Goal: Navigation & Orientation: Find specific page/section

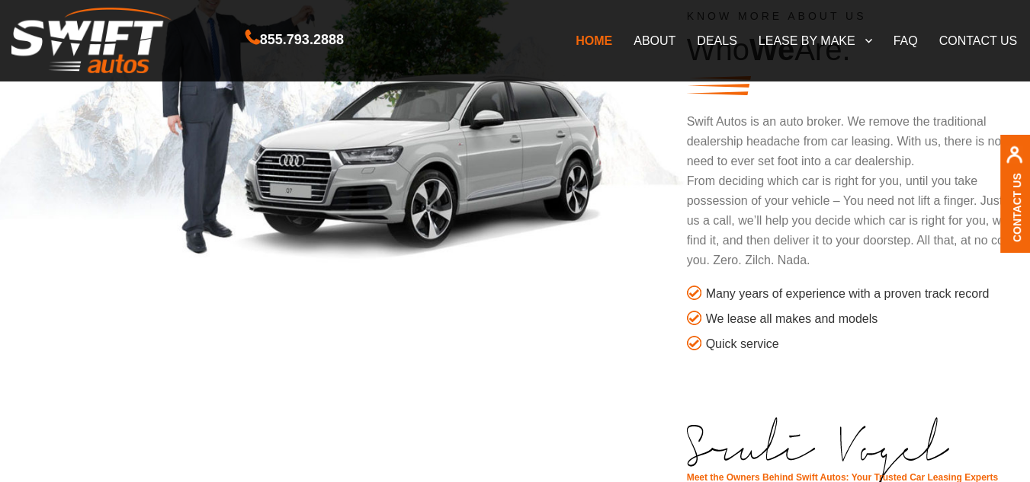
click at [637, 46] on link "ABOUT" at bounding box center [654, 40] width 63 height 32
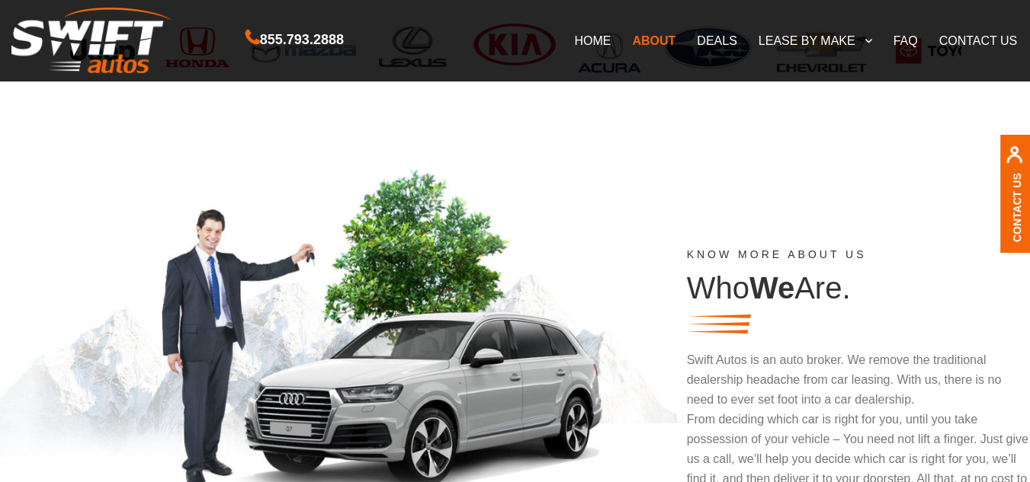
scroll to position [662, 0]
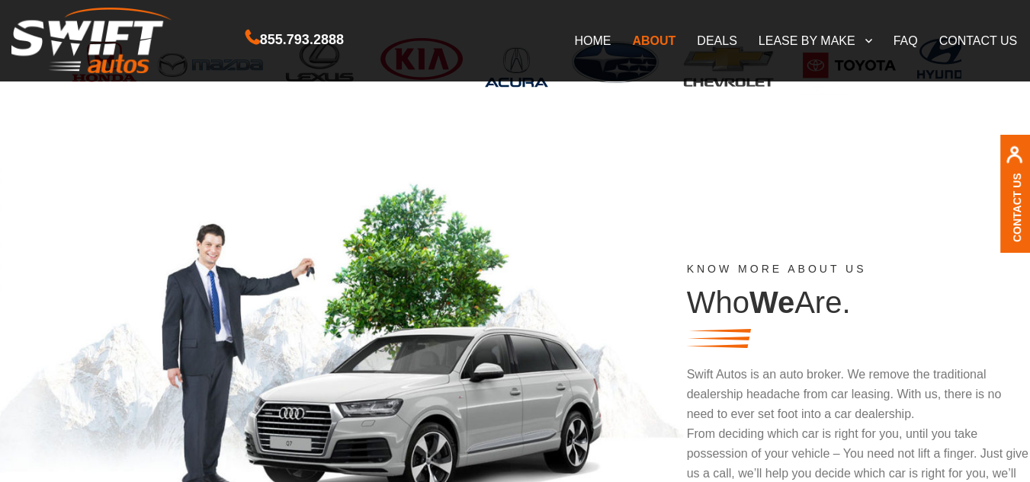
click at [662, 37] on link "ABOUT" at bounding box center [653, 40] width 65 height 32
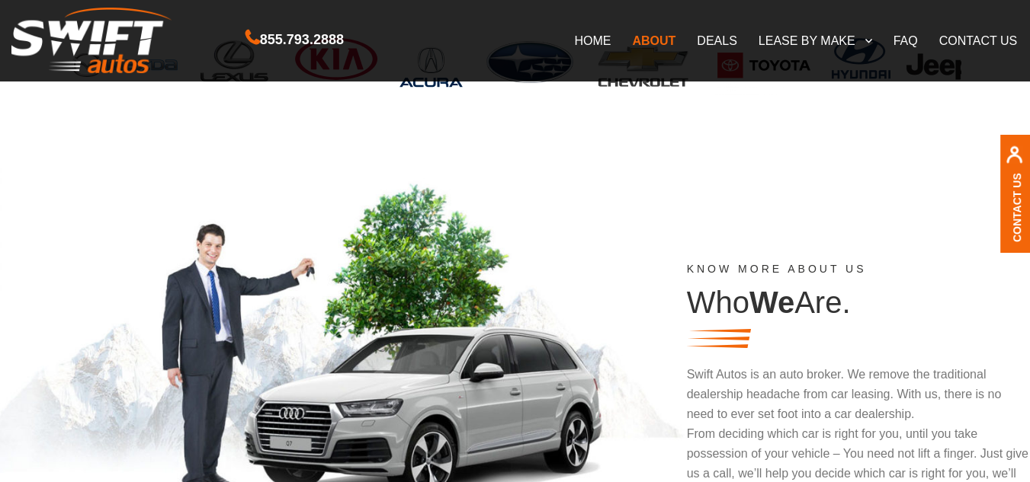
click at [719, 37] on link "DEALS" at bounding box center [716, 40] width 61 height 32
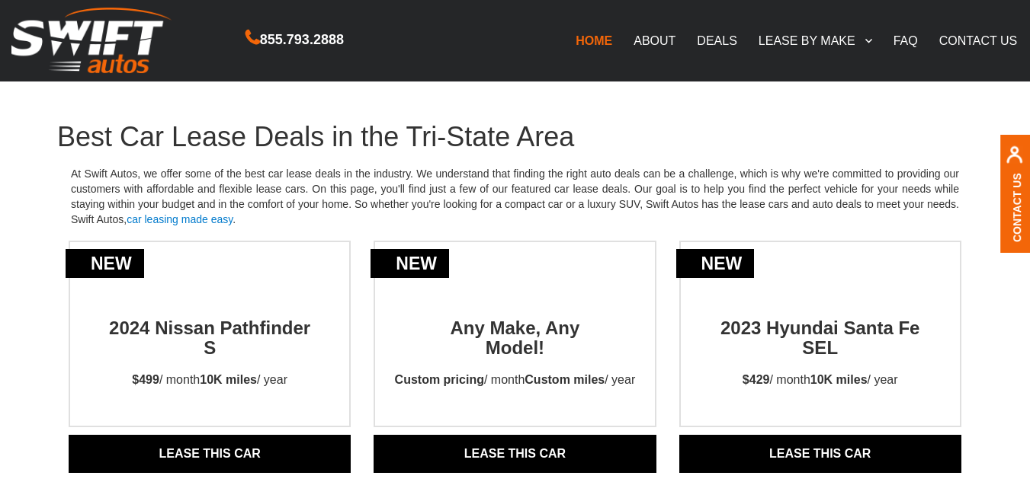
click at [663, 35] on link "ABOUT" at bounding box center [654, 40] width 63 height 32
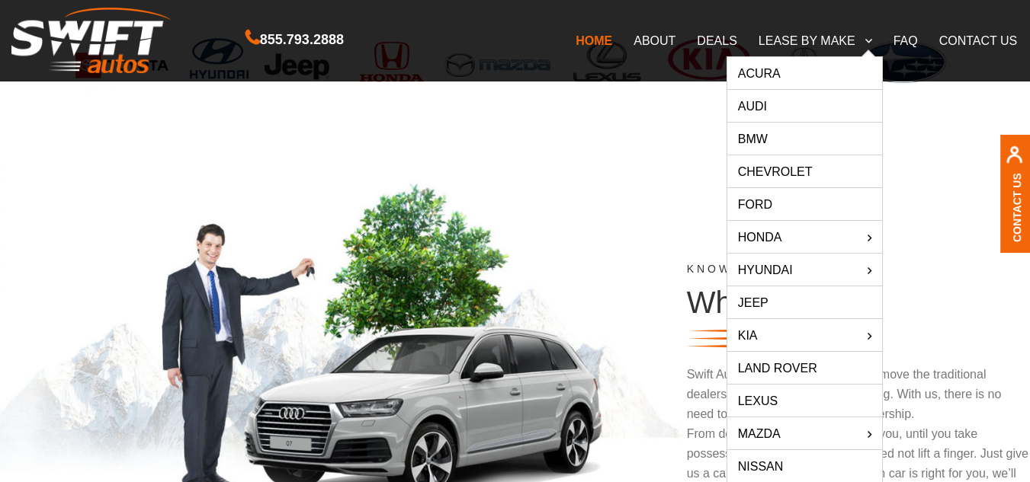
click at [783, 37] on link "LEASE BY MAKE" at bounding box center [815, 40] width 135 height 32
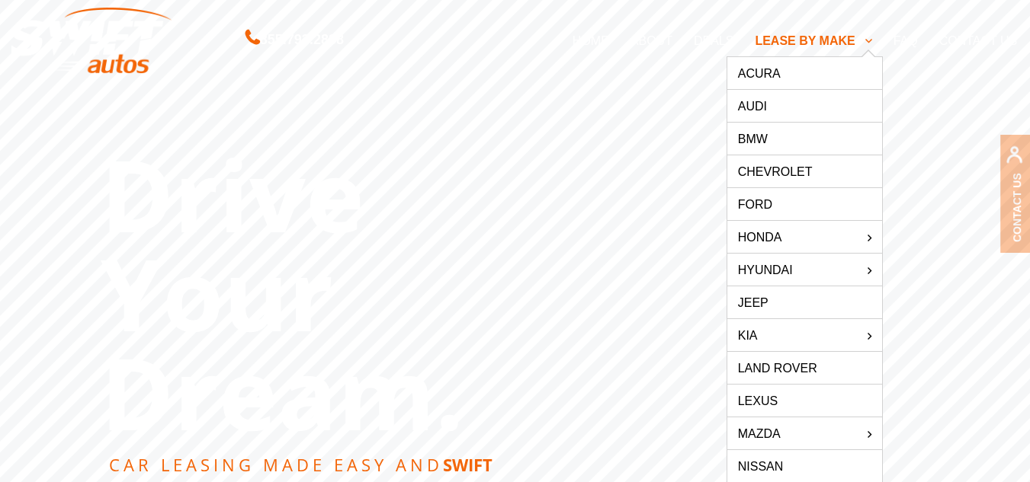
click at [759, 111] on link "Audi" at bounding box center [804, 106] width 155 height 32
